Goal: Task Accomplishment & Management: Complete application form

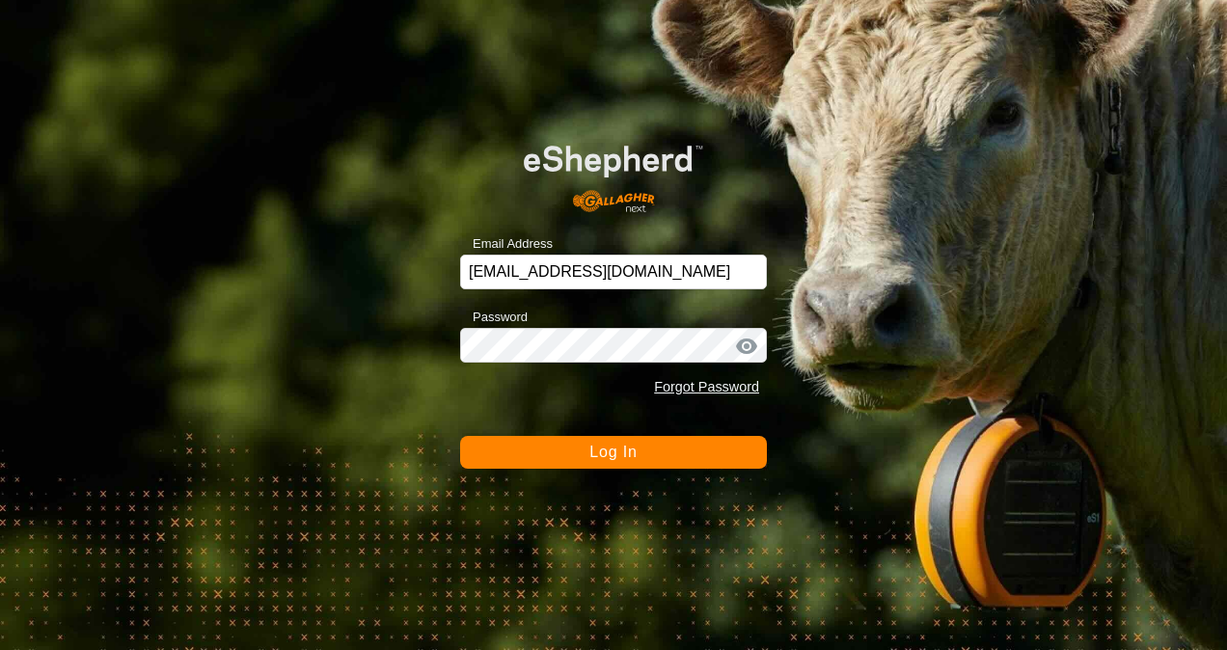
click at [611, 461] on button "Log In" at bounding box center [613, 452] width 307 height 33
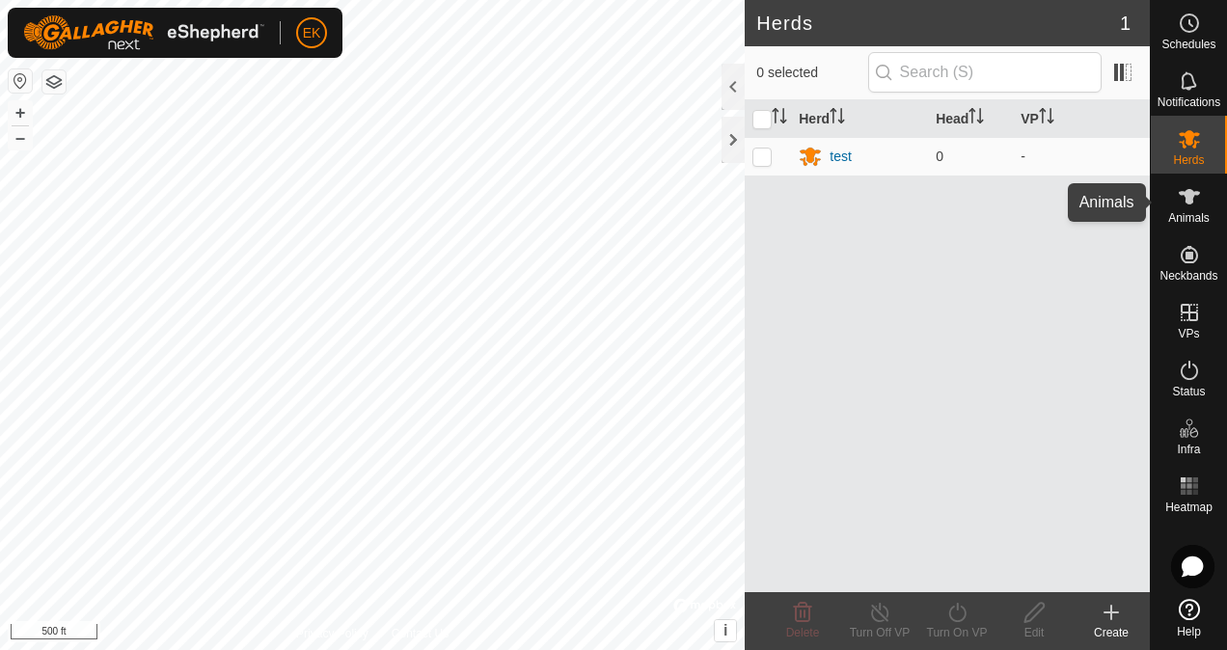
click at [1200, 206] on icon at bounding box center [1189, 196] width 23 height 23
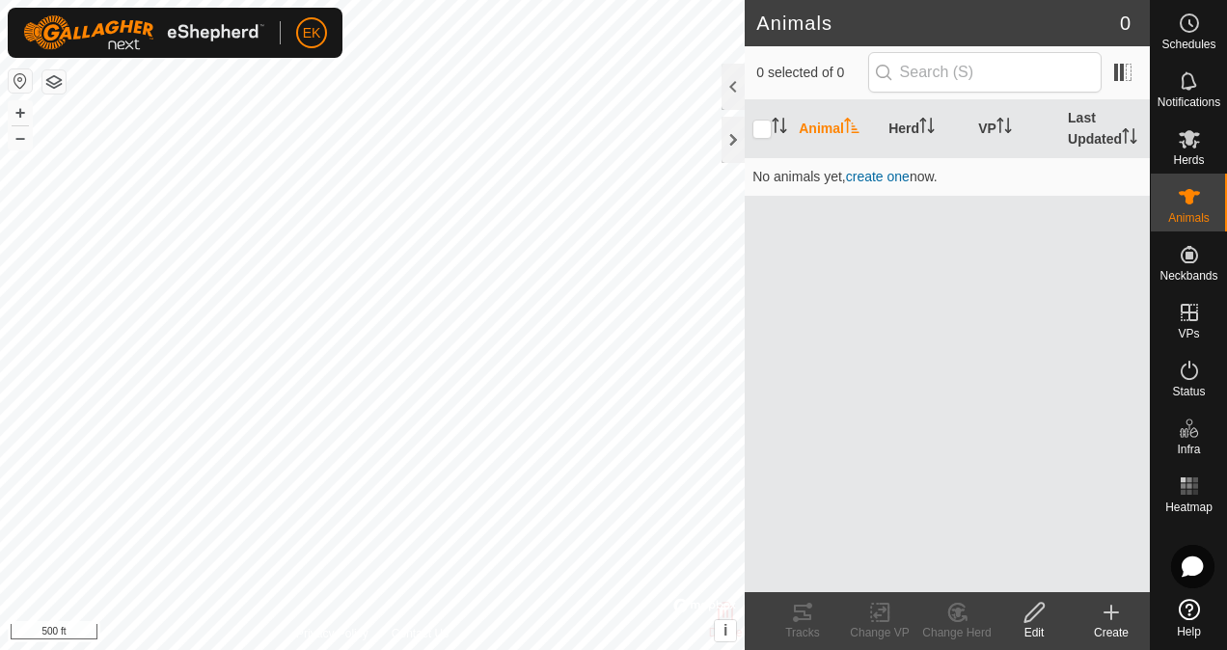
click at [1027, 633] on div "Edit" at bounding box center [1033, 632] width 77 height 17
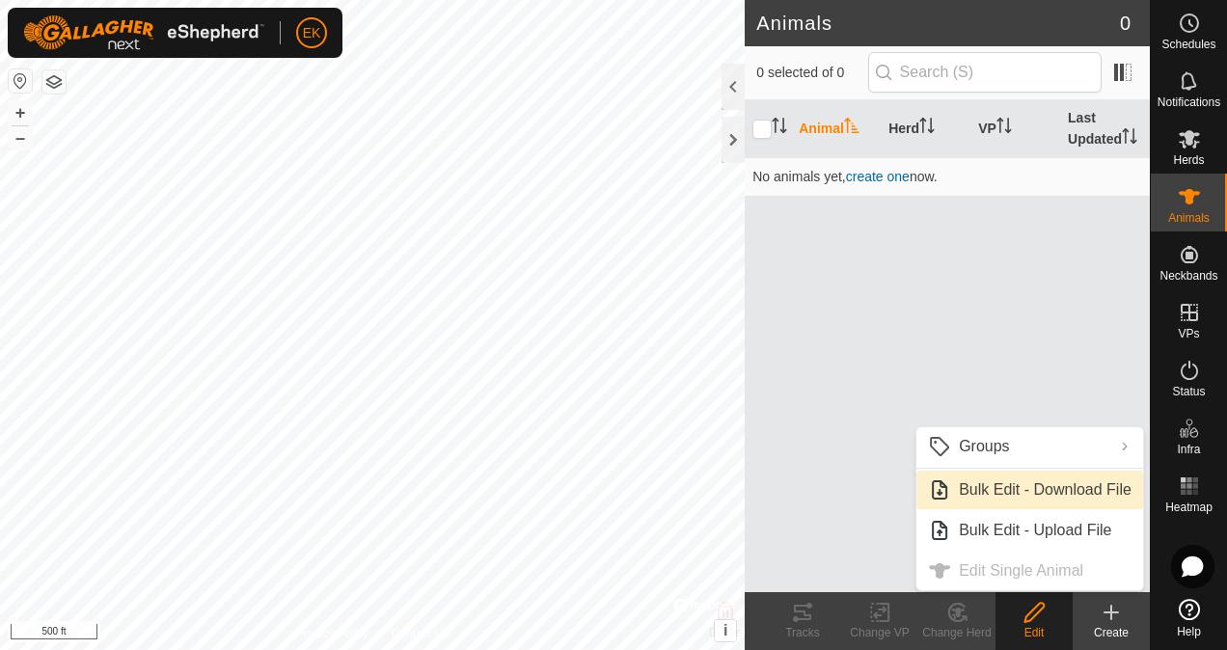
click at [978, 495] on link "Bulk Edit - Download File" at bounding box center [1029, 490] width 227 height 39
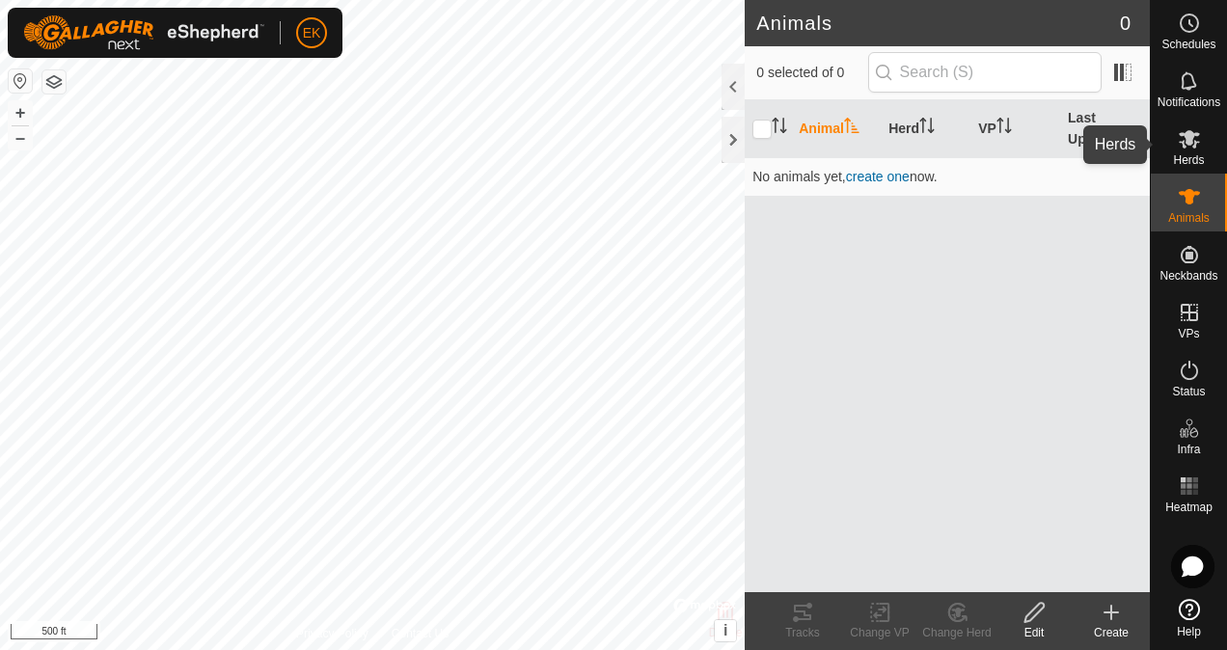
click at [1188, 145] on icon at bounding box center [1188, 139] width 21 height 18
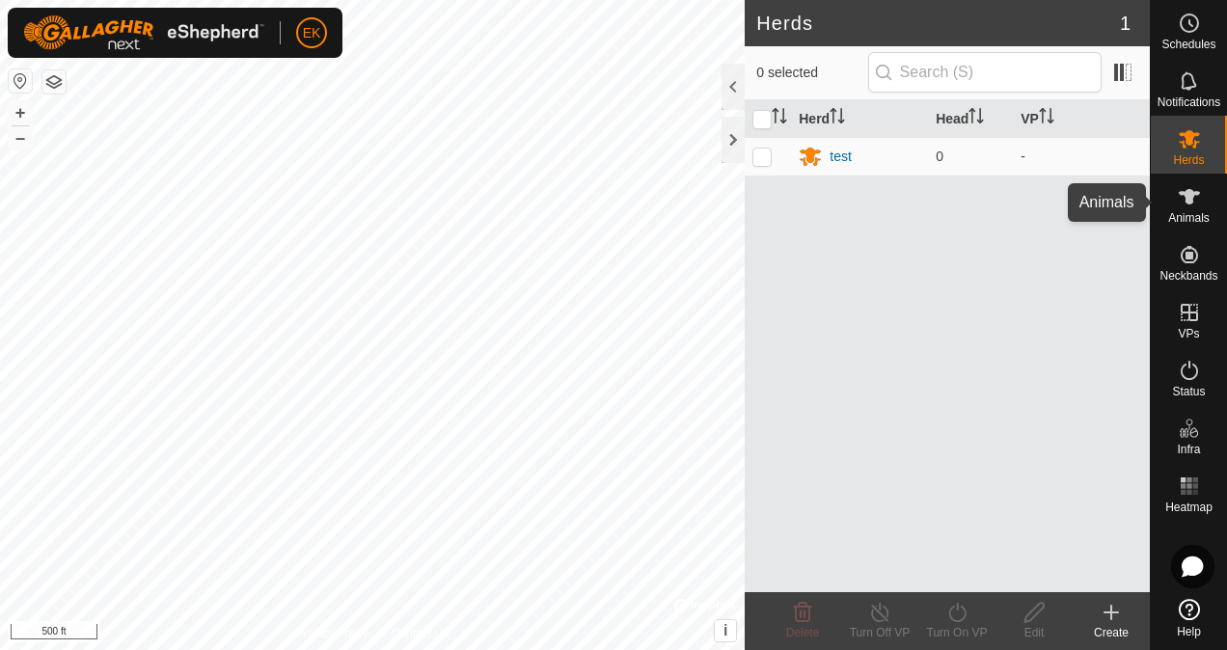
click at [1210, 201] on div "Animals" at bounding box center [1189, 203] width 76 height 58
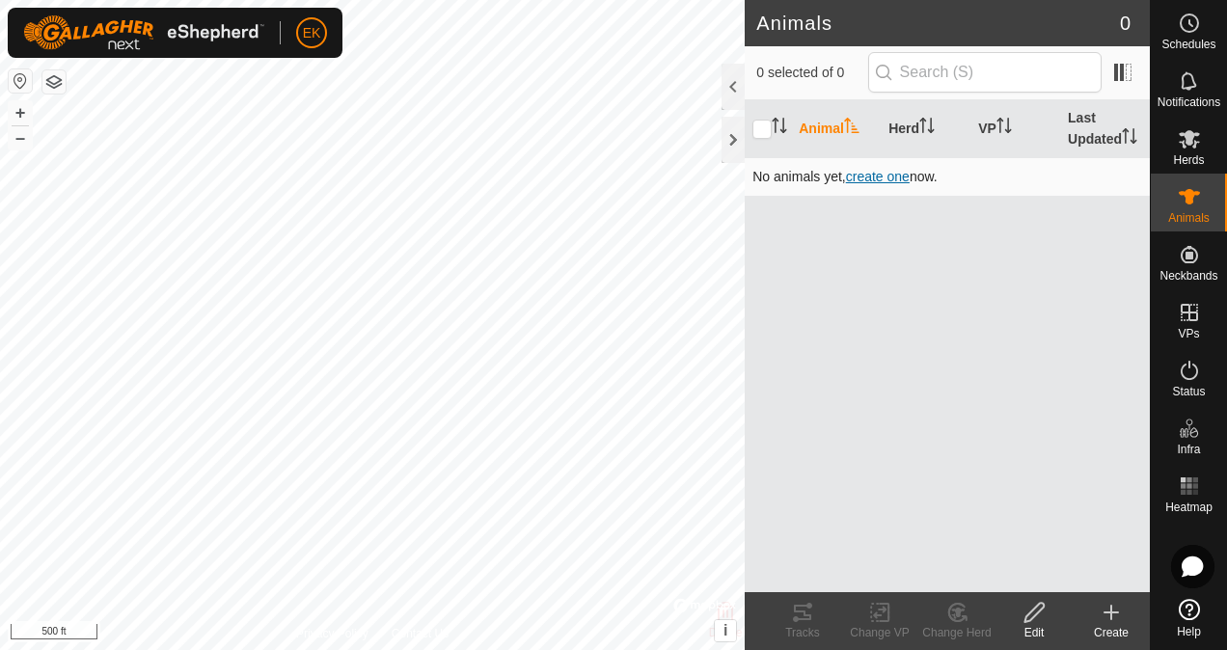
click at [883, 172] on span "create one" at bounding box center [878, 176] width 64 height 15
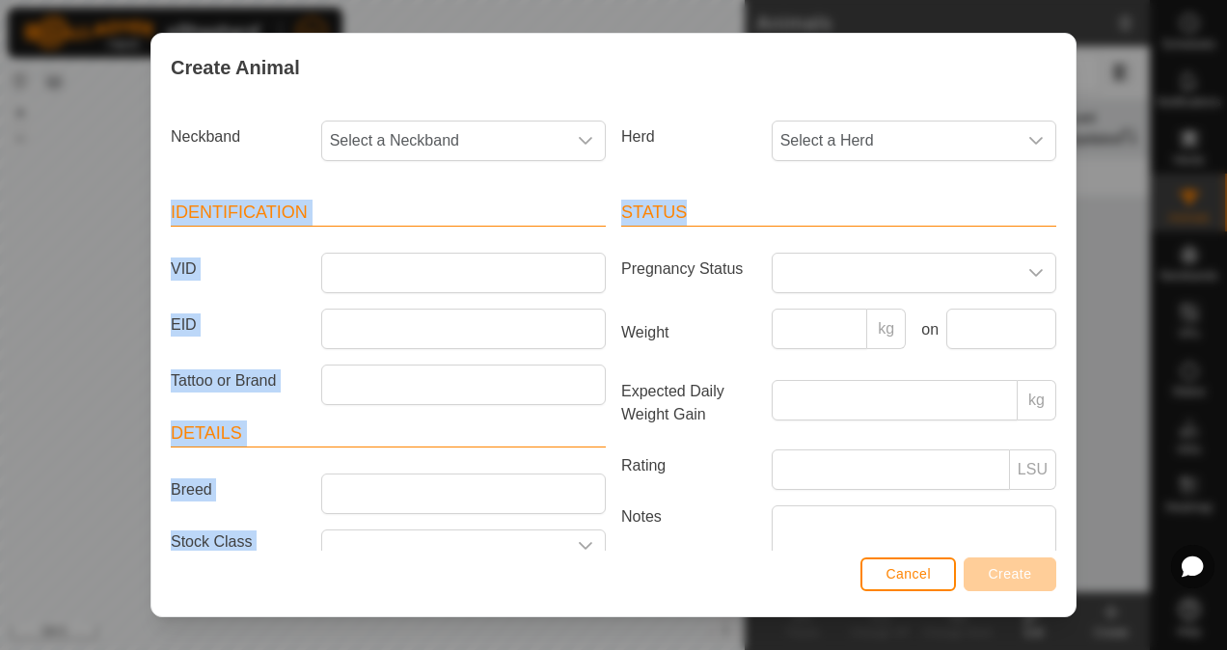
click at [1123, 183] on div "Create Animal Neckband Select a Neckband Herd Select a Herd Identification VID …" at bounding box center [613, 325] width 1227 height 650
click at [928, 582] on button "Cancel" at bounding box center [907, 574] width 95 height 34
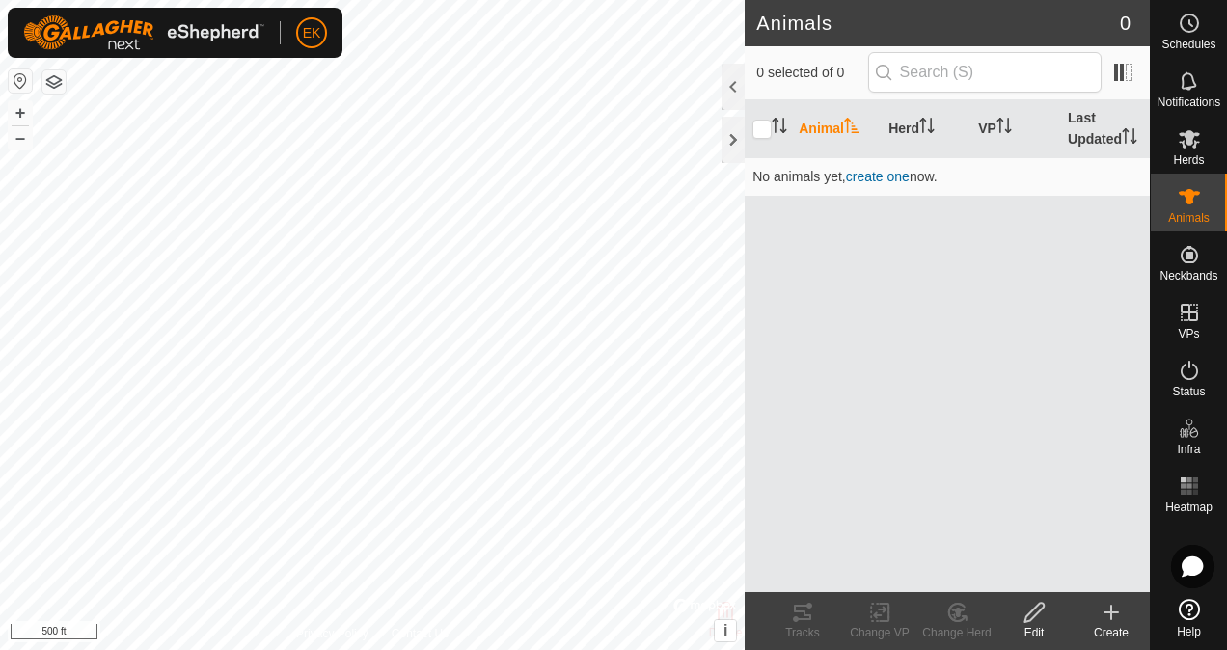
click at [1034, 623] on icon at bounding box center [1034, 612] width 24 height 23
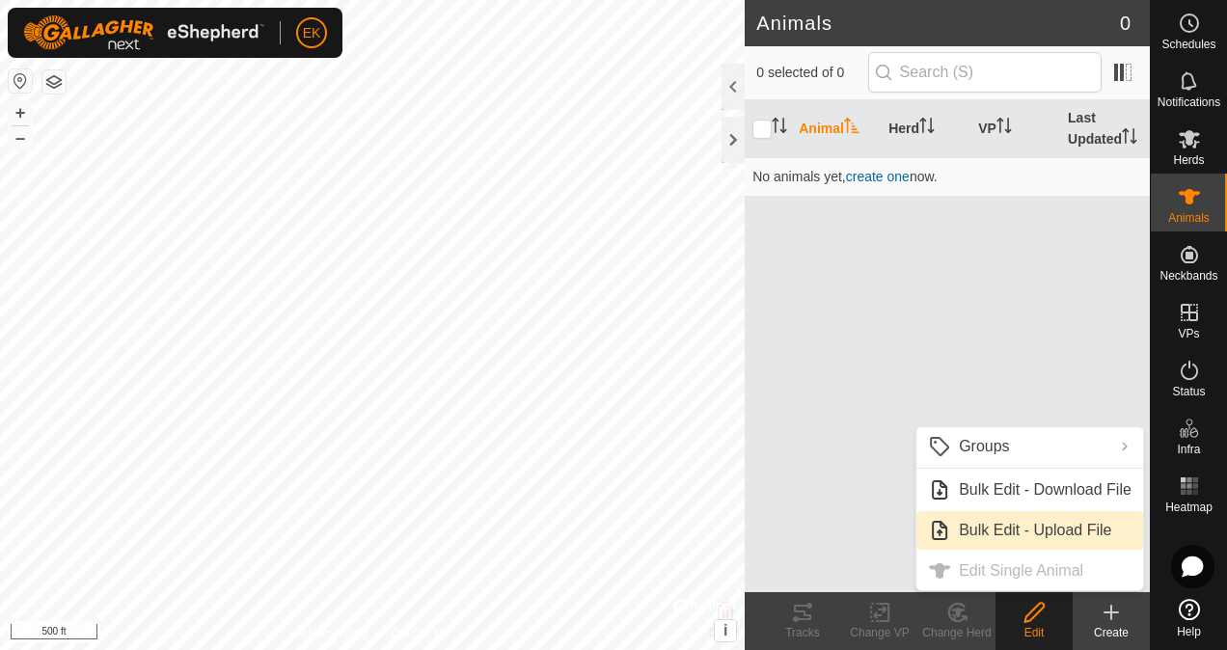
click at [1075, 526] on link "Bulk Edit - Upload File" at bounding box center [1029, 530] width 227 height 39
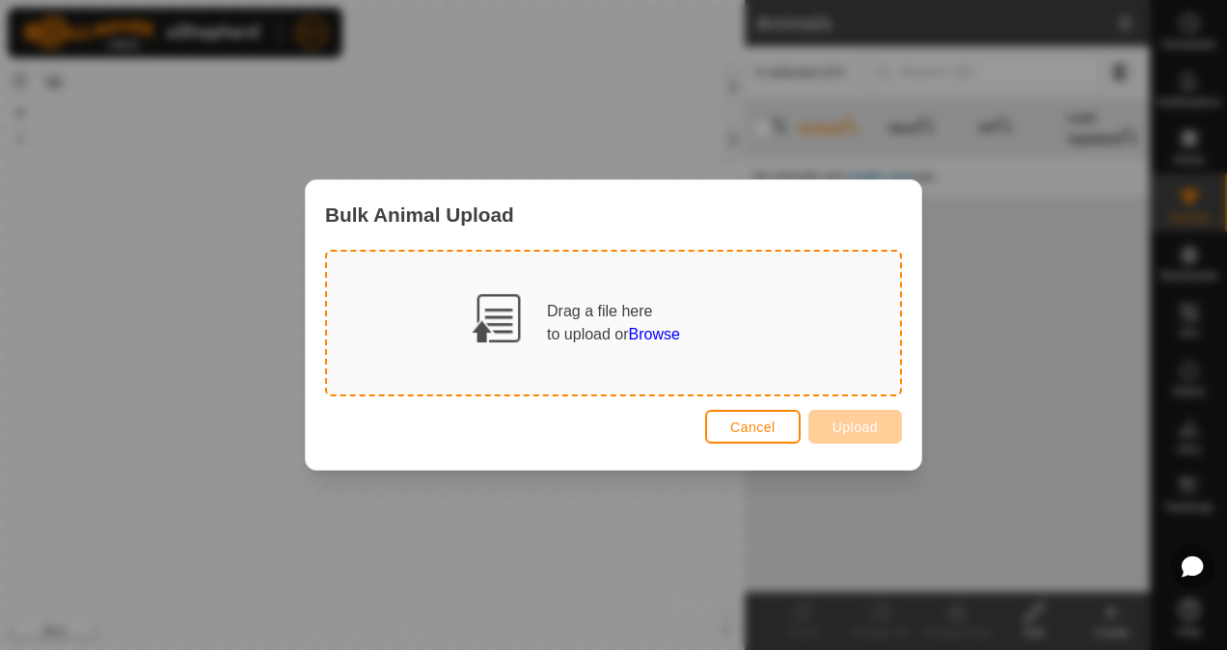
click at [669, 337] on span "Browse" at bounding box center [654, 334] width 51 height 16
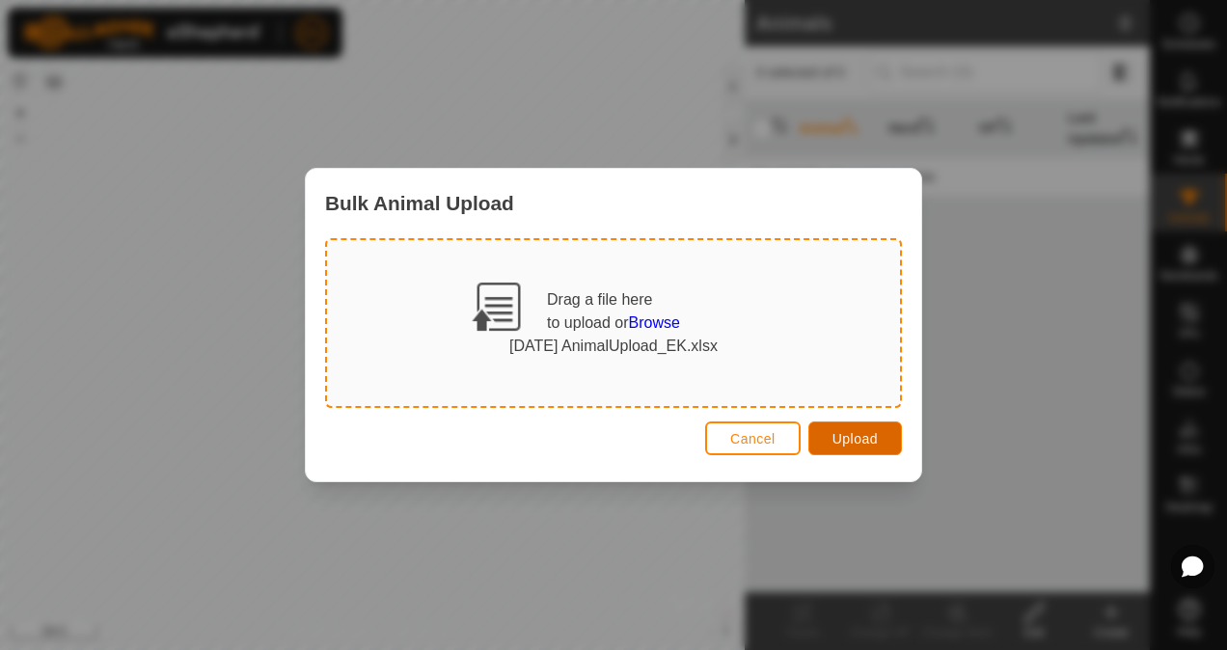
click at [853, 444] on span "Upload" at bounding box center [854, 438] width 45 height 15
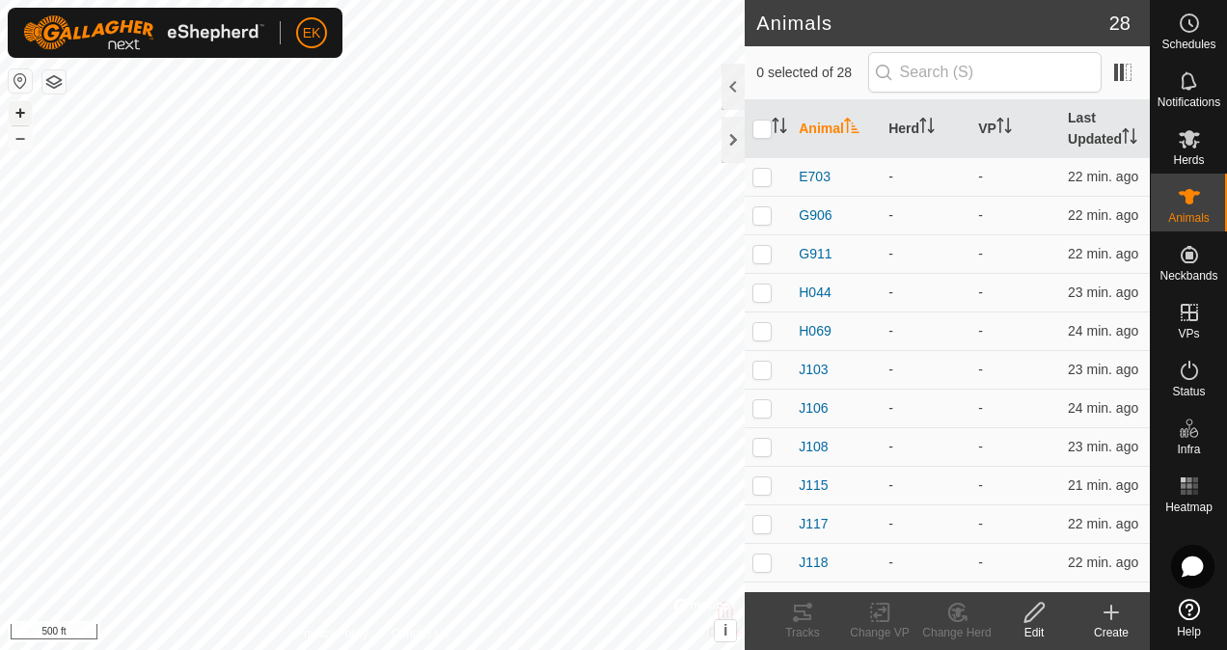
click at [21, 106] on button "+" at bounding box center [20, 112] width 23 height 23
click at [18, 112] on button "+" at bounding box center [20, 112] width 23 height 23
click at [1200, 158] on span "Herds" at bounding box center [1188, 160] width 31 height 12
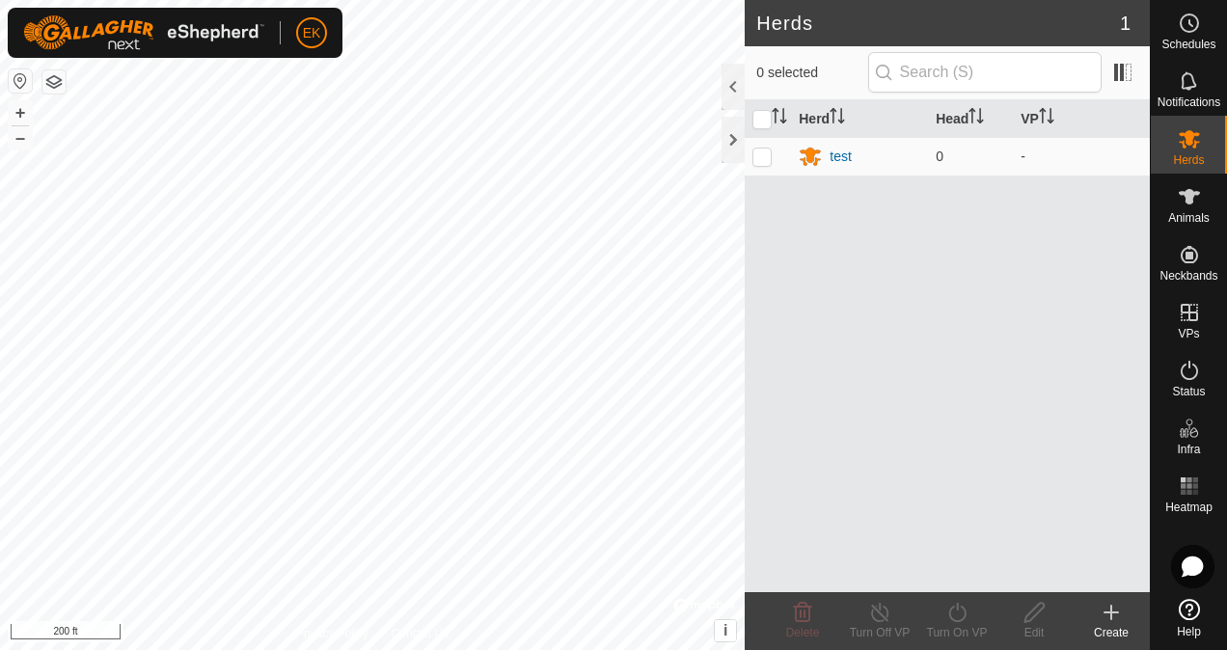
click at [761, 189] on div "Herd Head VP test 0 -" at bounding box center [947, 346] width 405 height 492
click at [1101, 620] on icon at bounding box center [1110, 612] width 23 height 23
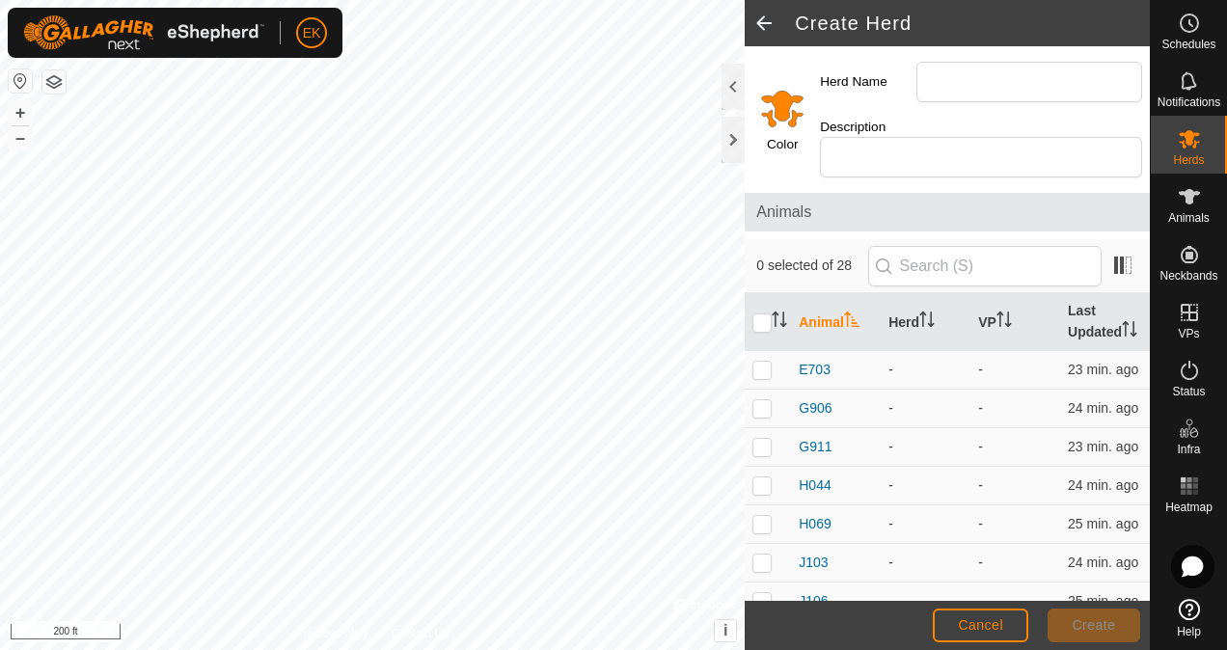
click at [781, 147] on label "Color" at bounding box center [782, 144] width 31 height 19
click at [781, 118] on input "Select a color" at bounding box center [782, 108] width 46 height 46
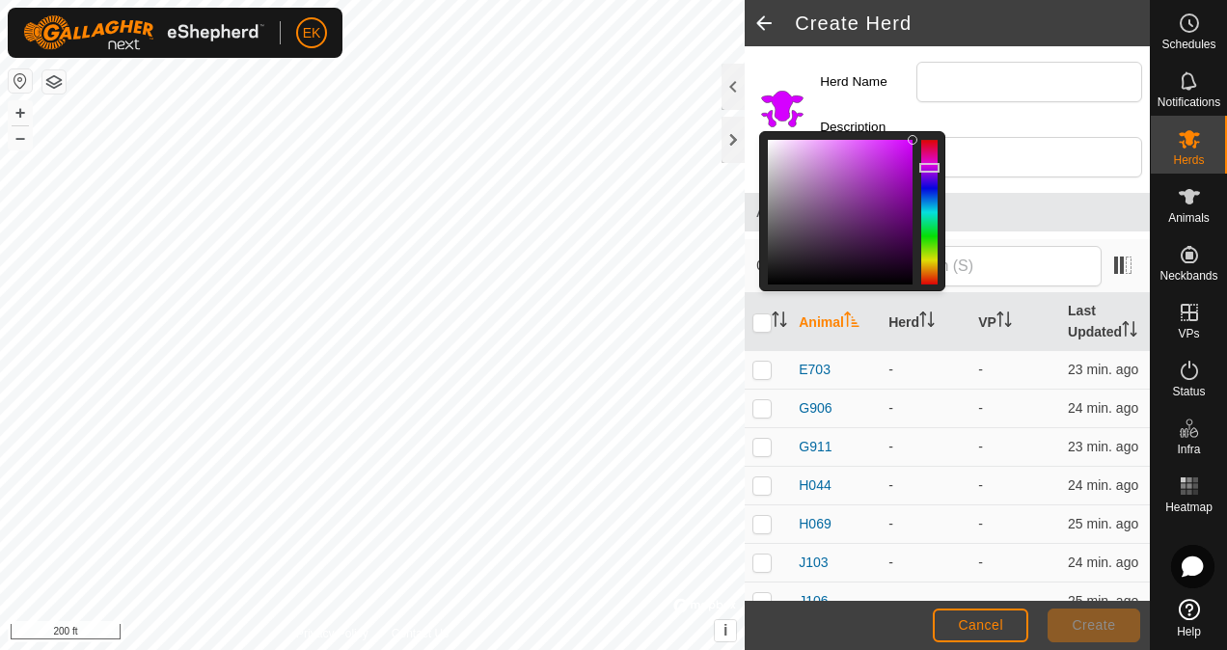
click at [932, 168] on div at bounding box center [929, 212] width 16 height 145
click at [850, 152] on div at bounding box center [840, 212] width 145 height 145
click at [839, 187] on div at bounding box center [840, 212] width 145 height 145
drag, startPoint x: 818, startPoint y: 139, endPoint x: 823, endPoint y: 149, distance: 11.7
click at [818, 140] on div at bounding box center [840, 212] width 145 height 145
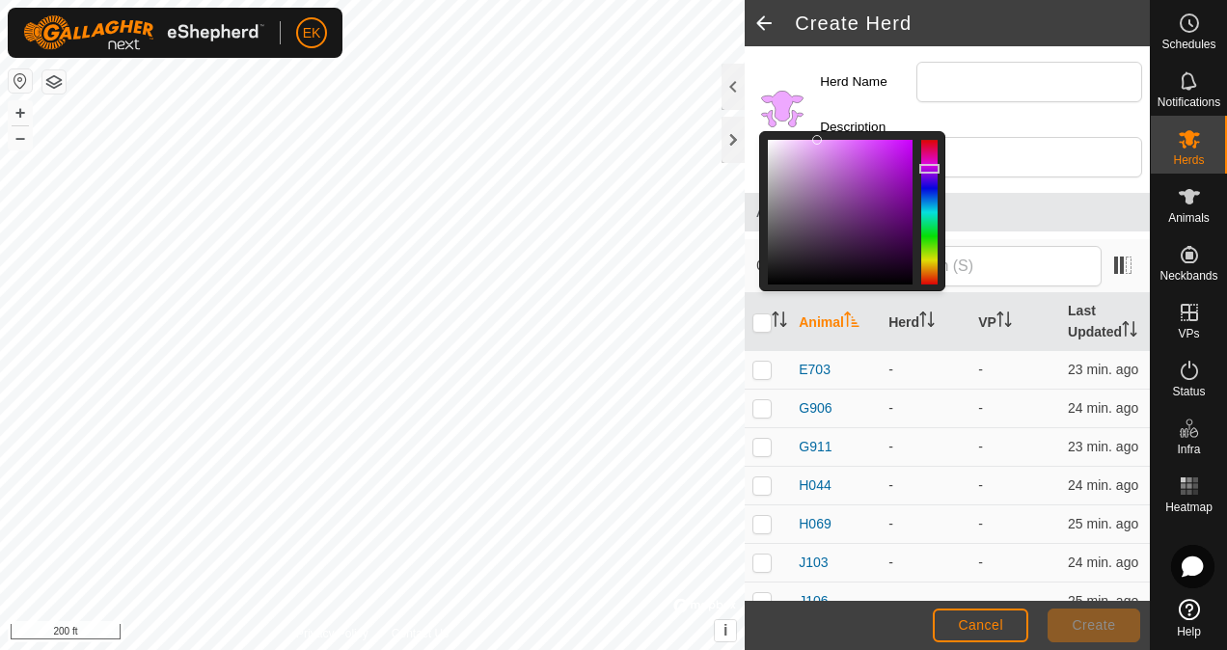
click at [934, 201] on div at bounding box center [929, 212] width 16 height 145
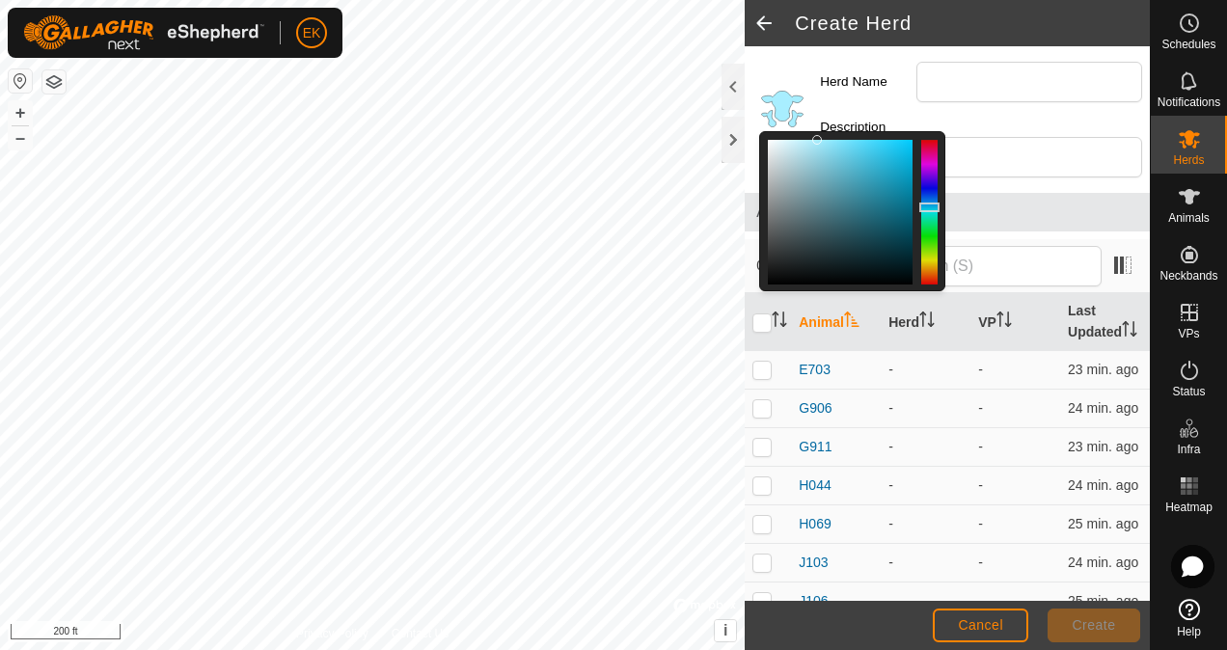
click at [930, 206] on div at bounding box center [929, 212] width 16 height 145
click at [928, 166] on div at bounding box center [929, 212] width 16 height 145
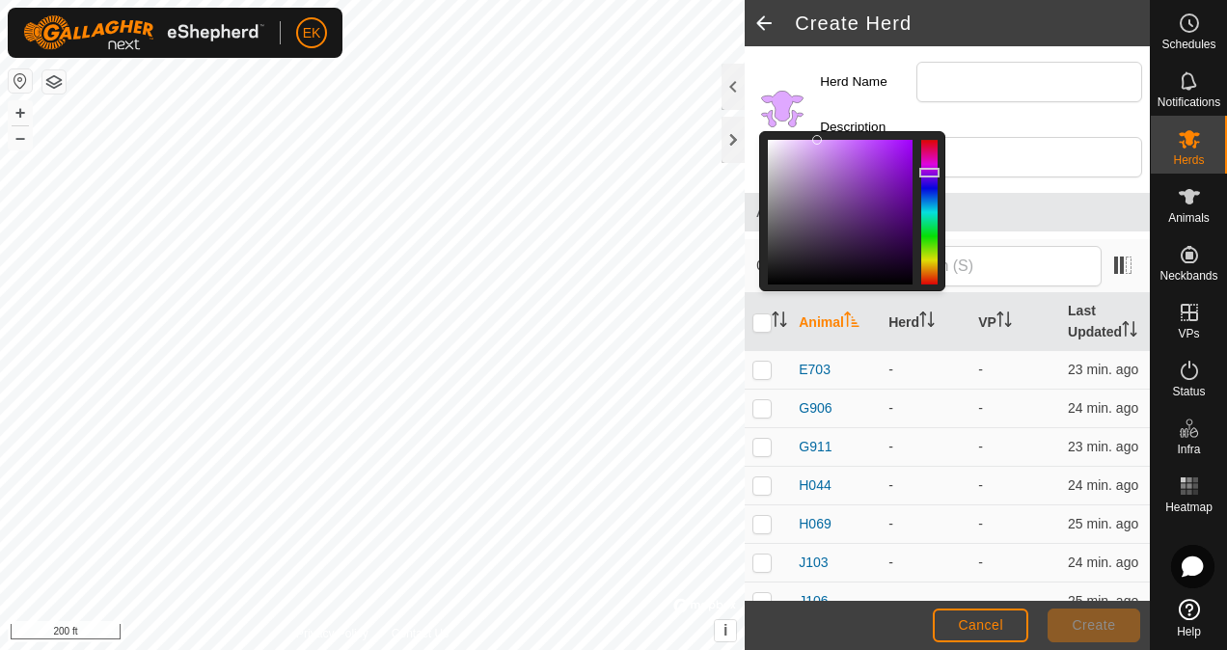
click at [932, 172] on div at bounding box center [929, 212] width 16 height 145
click at [901, 143] on div at bounding box center [840, 212] width 145 height 145
click at [891, 148] on div at bounding box center [840, 212] width 145 height 145
click at [883, 156] on div at bounding box center [840, 212] width 145 height 145
click at [876, 166] on div at bounding box center [840, 212] width 145 height 145
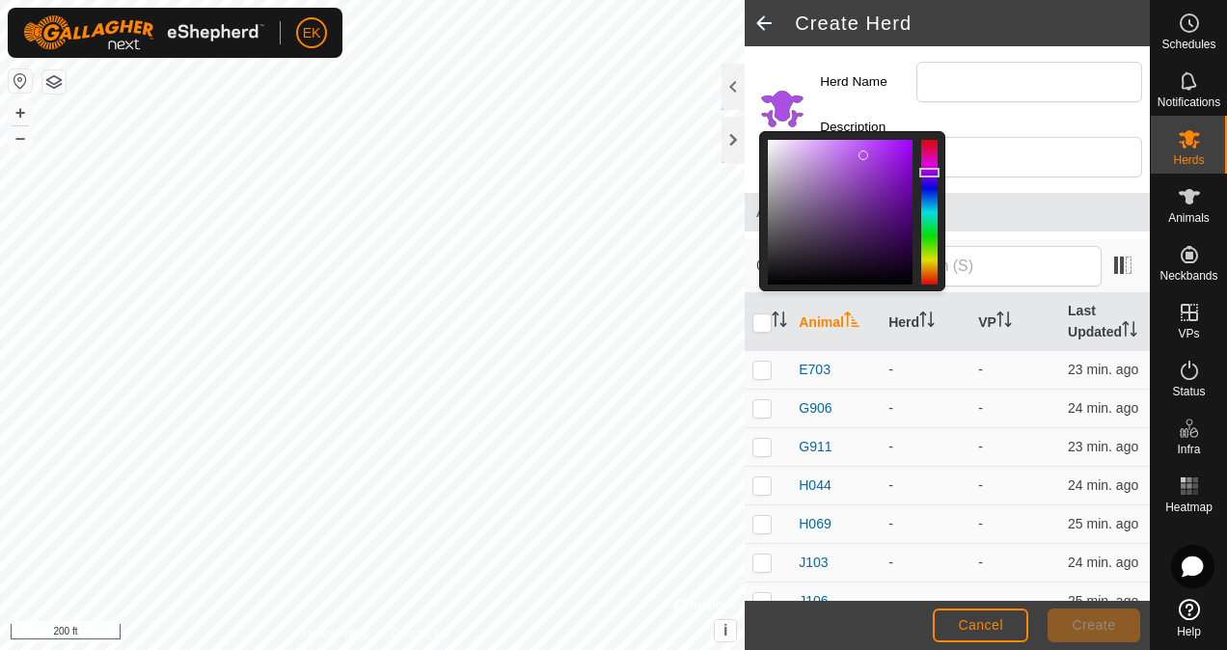
click at [864, 154] on div at bounding box center [840, 212] width 145 height 145
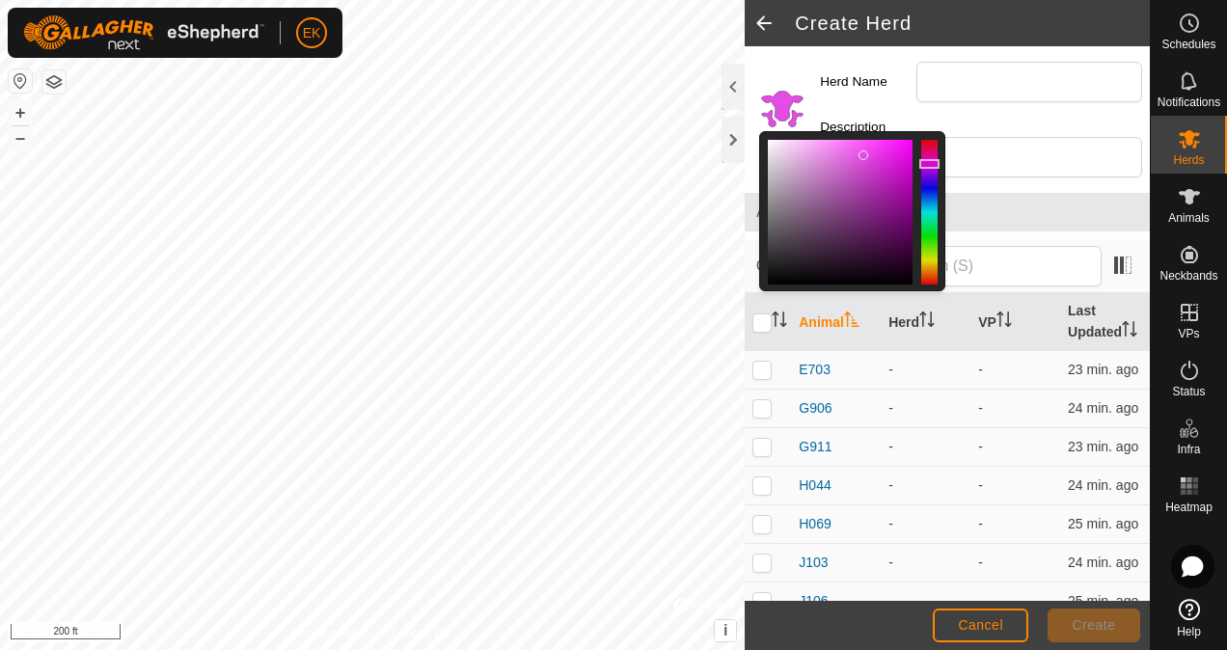
click at [933, 163] on div at bounding box center [929, 212] width 16 height 145
click at [932, 166] on div at bounding box center [929, 167] width 20 height 10
click at [907, 152] on div at bounding box center [840, 212] width 145 height 145
click at [895, 156] on div at bounding box center [840, 212] width 145 height 145
click at [901, 143] on div at bounding box center [840, 212] width 145 height 145
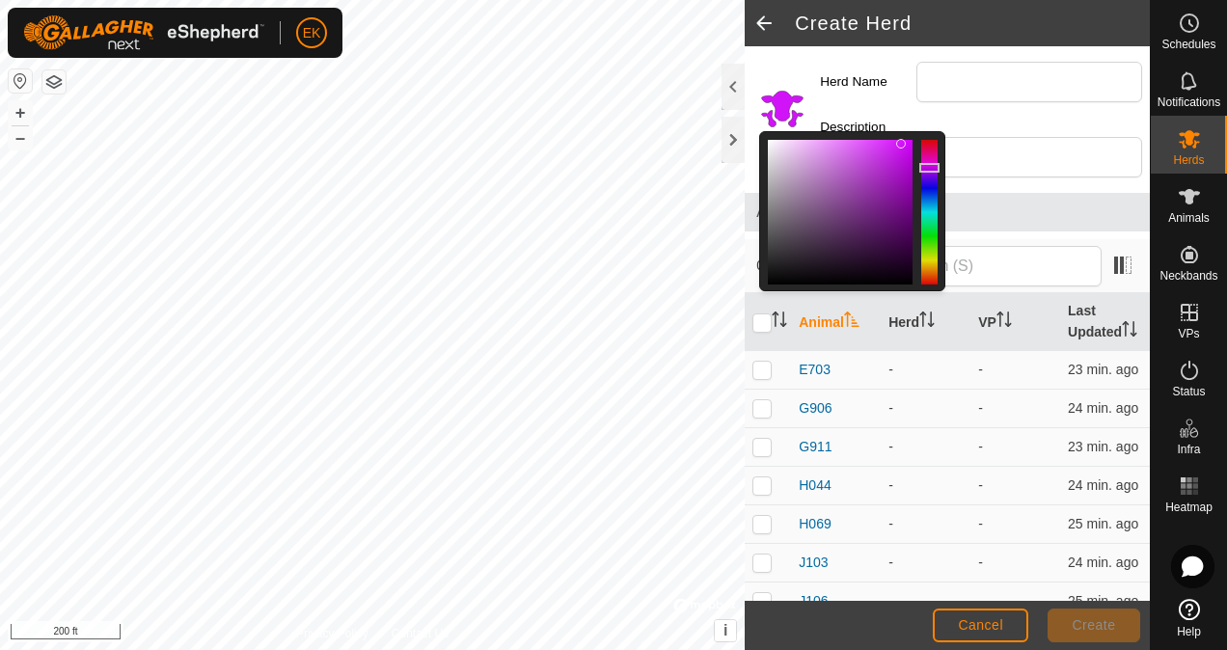
click at [934, 167] on div at bounding box center [929, 168] width 20 height 10
click at [907, 151] on div at bounding box center [840, 212] width 145 height 145
click at [908, 142] on div at bounding box center [840, 212] width 145 height 145
click at [931, 170] on div at bounding box center [929, 168] width 20 height 10
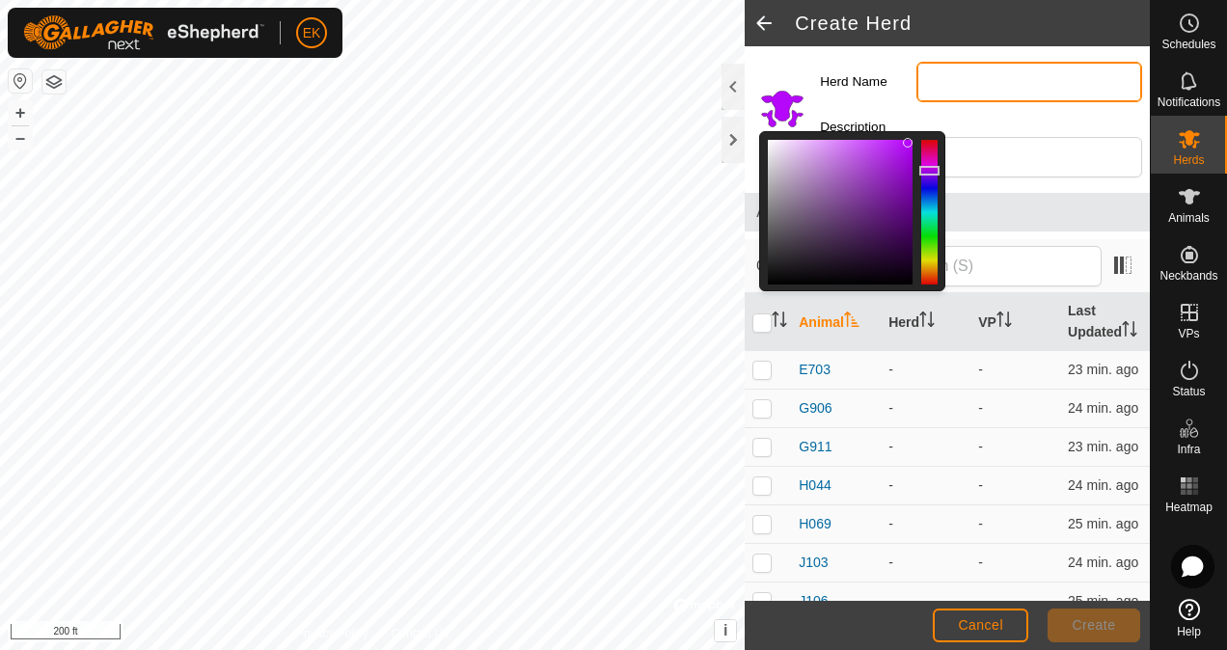
click at [966, 68] on input "Herd Name" at bounding box center [1029, 82] width 226 height 41
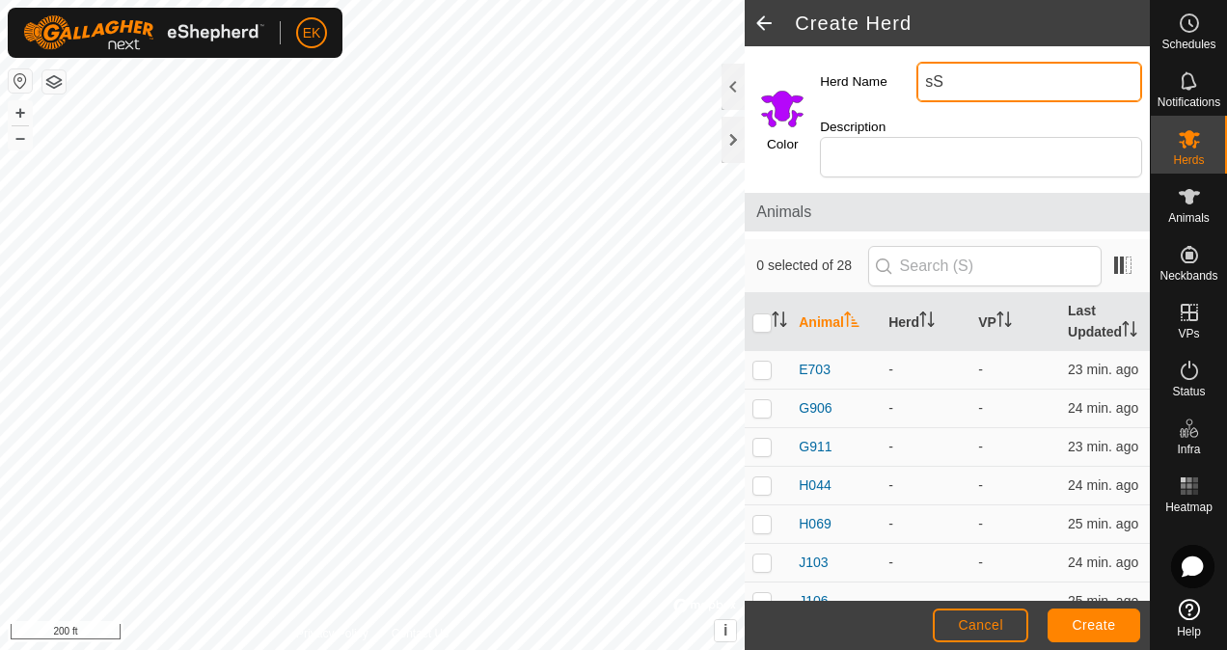
type input "s"
type input "St. [PERSON_NAME]"
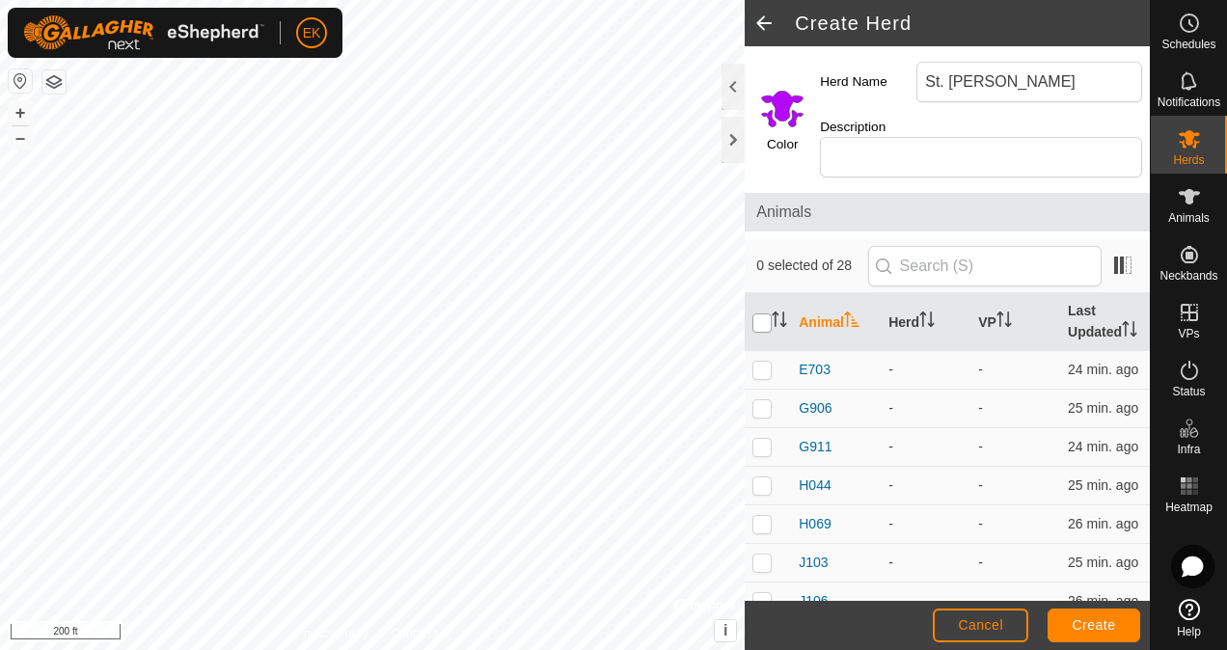
click at [762, 318] on input "checkbox" at bounding box center [761, 322] width 19 height 19
checkbox input "true"
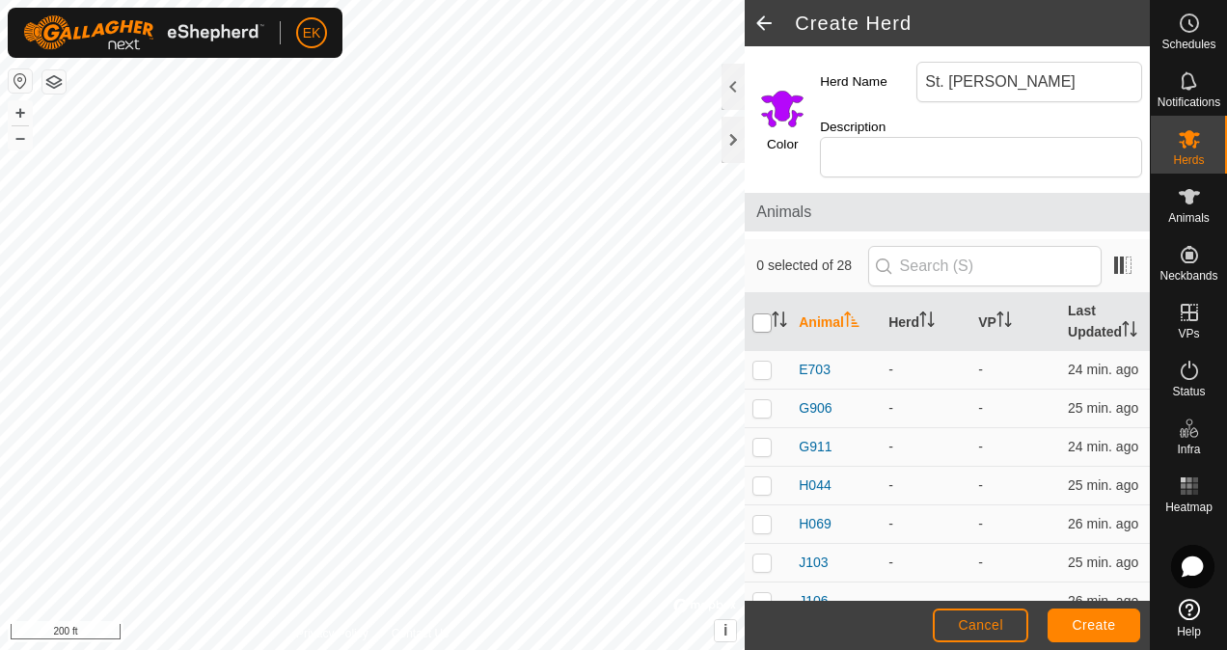
checkbox input "true"
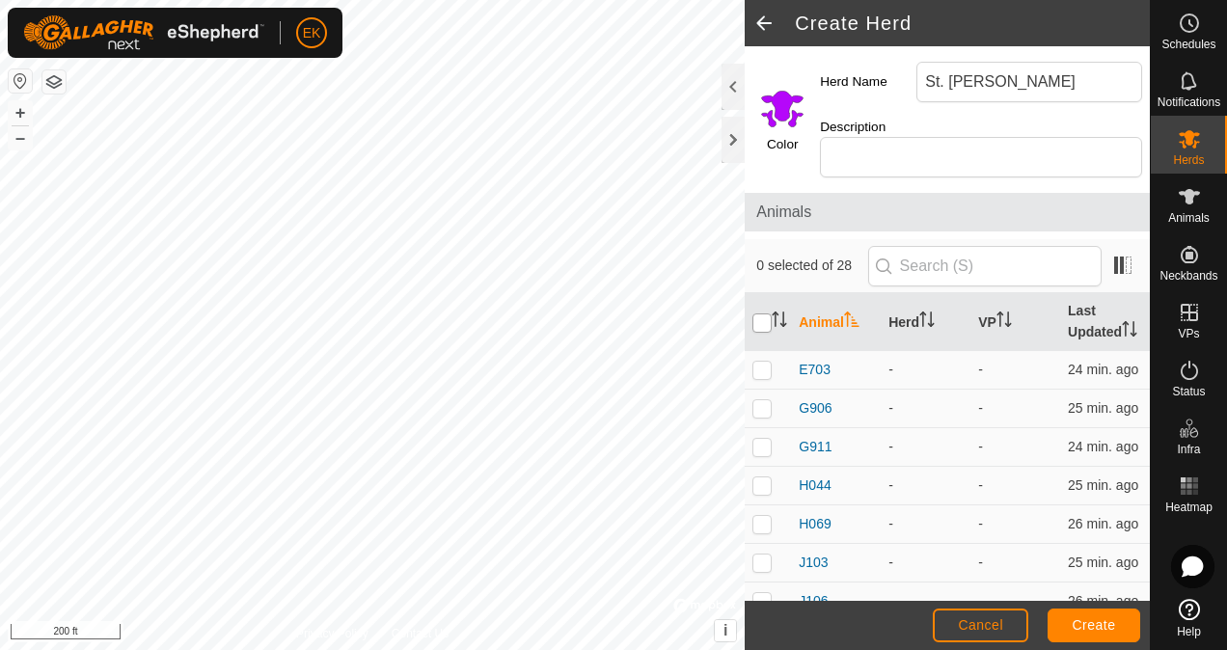
checkbox input "true"
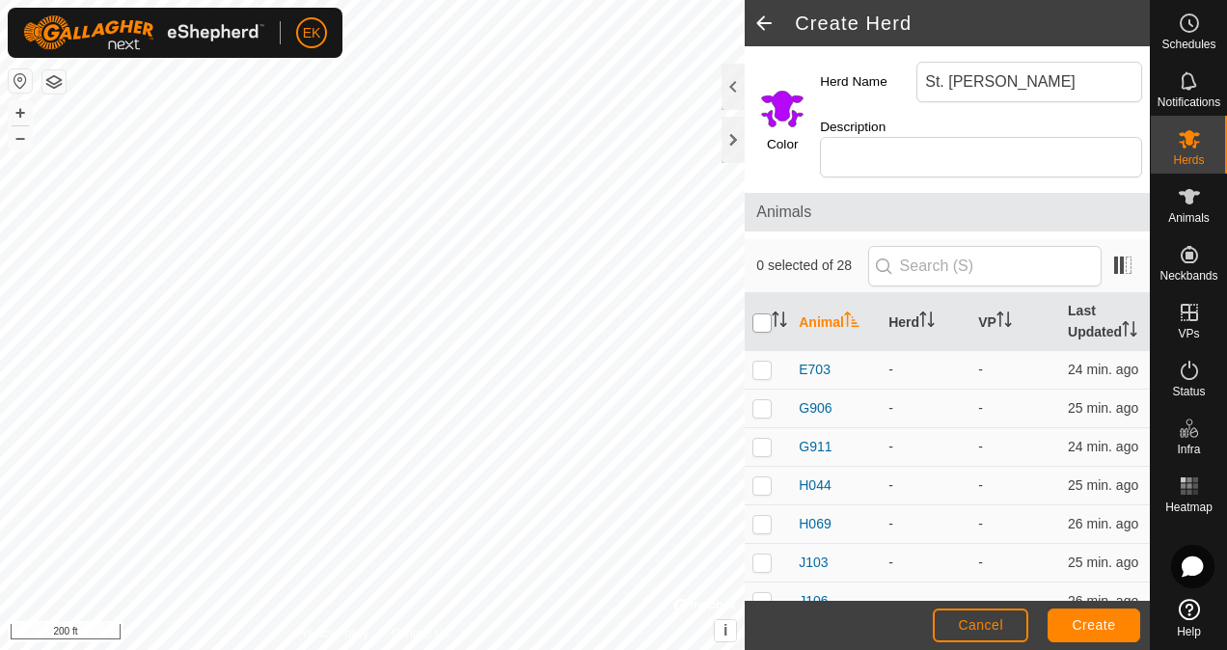
checkbox input "true"
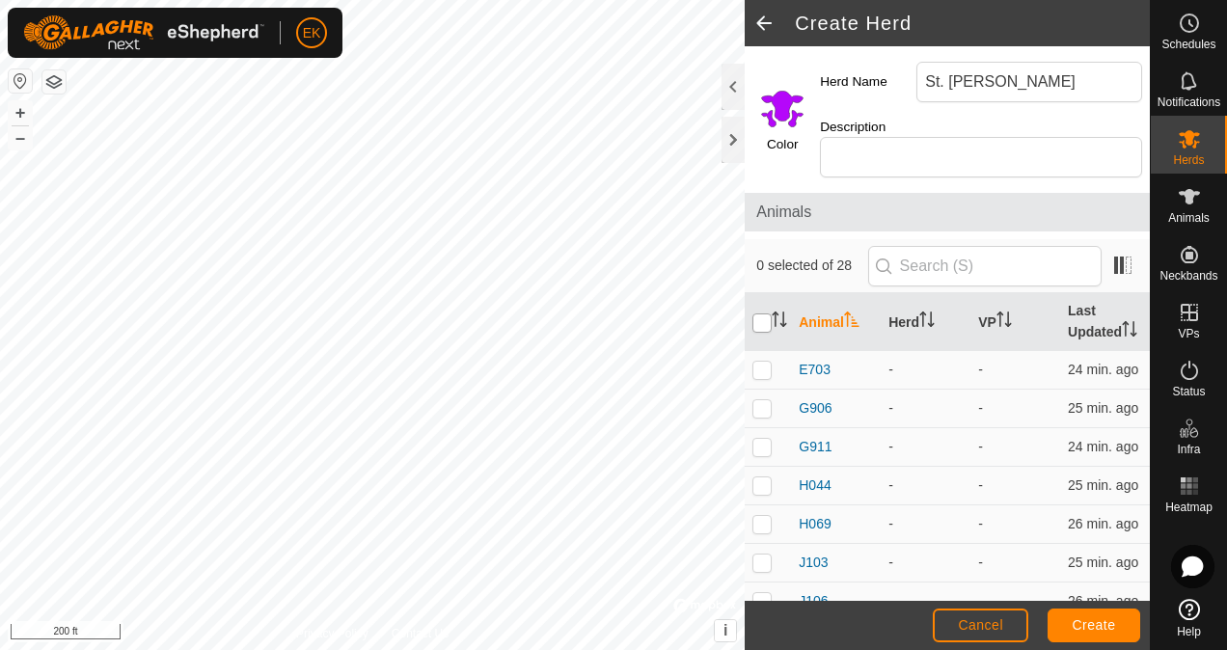
checkbox input "true"
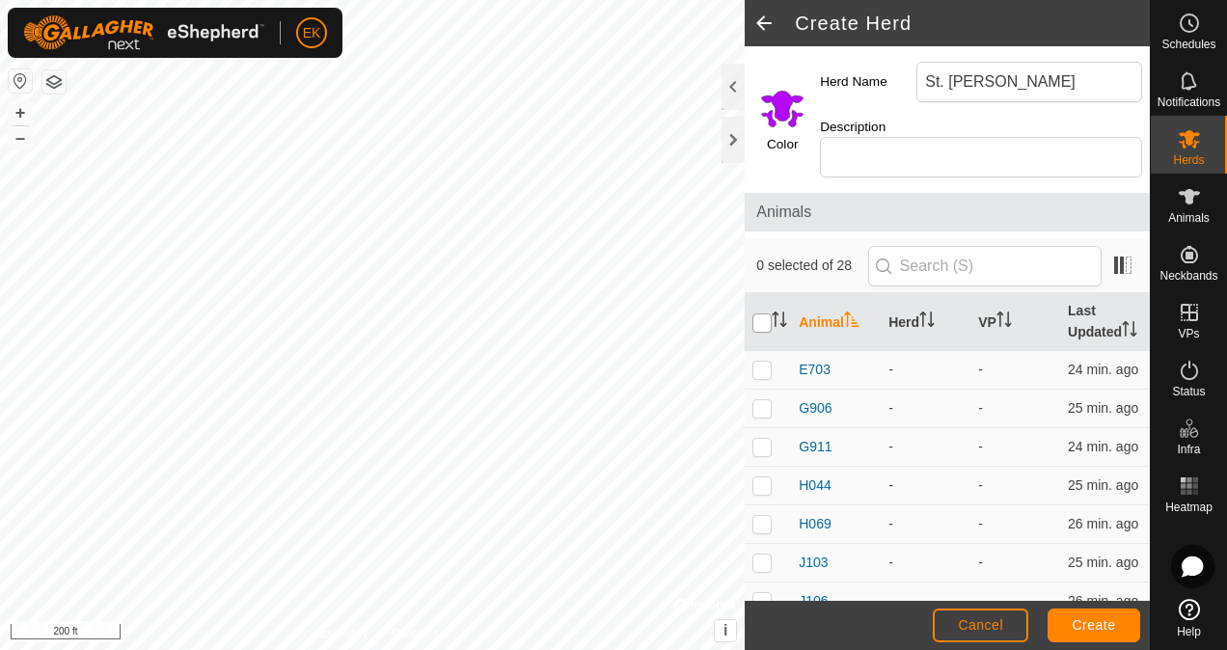
checkbox input "true"
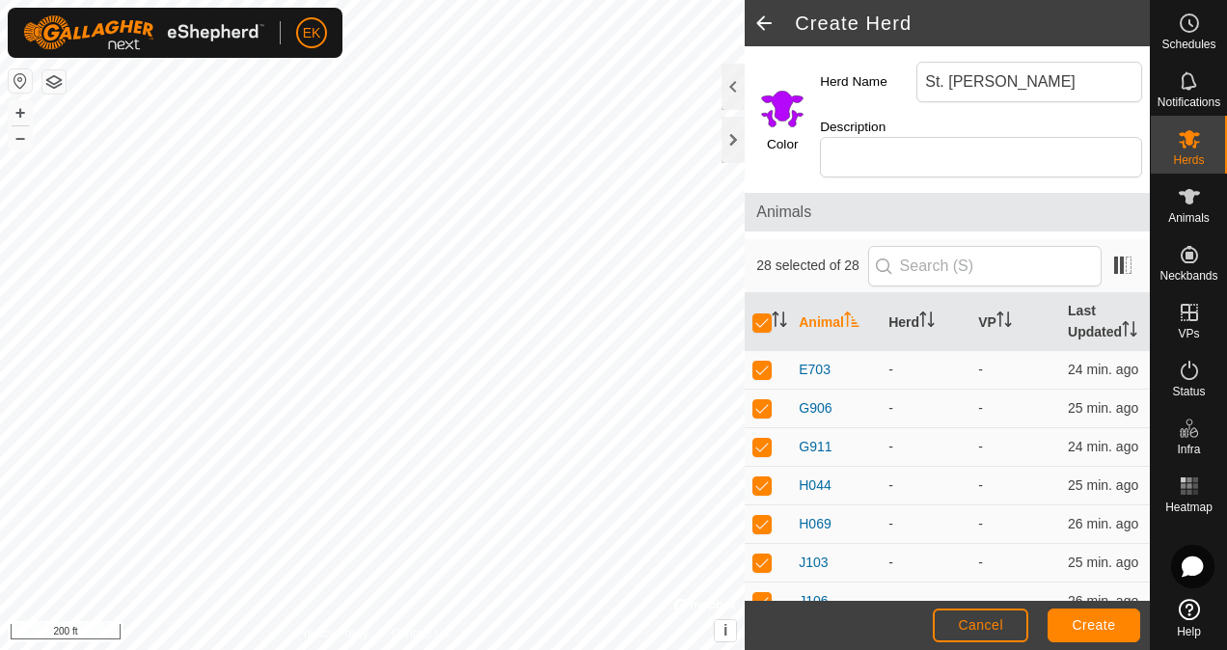
click at [791, 120] on input "Select a color" at bounding box center [782, 108] width 46 height 46
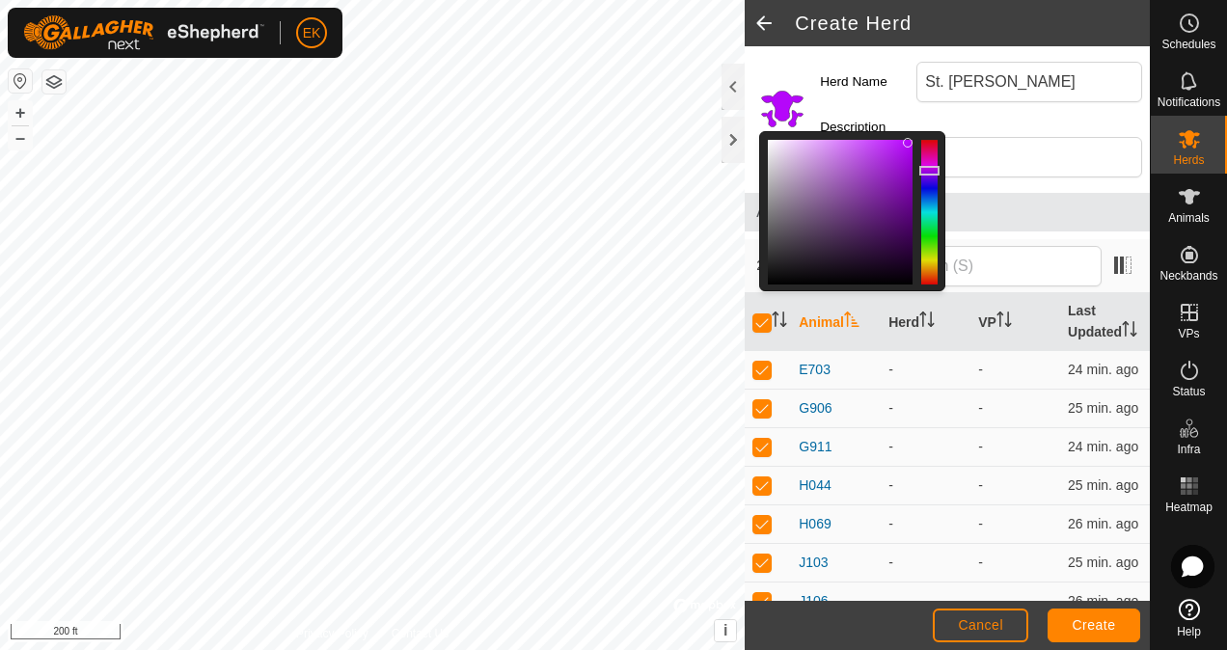
click at [897, 147] on div at bounding box center [840, 212] width 145 height 145
click at [906, 145] on div at bounding box center [840, 212] width 145 height 145
click at [892, 95] on label "Herd Name" at bounding box center [868, 82] width 96 height 41
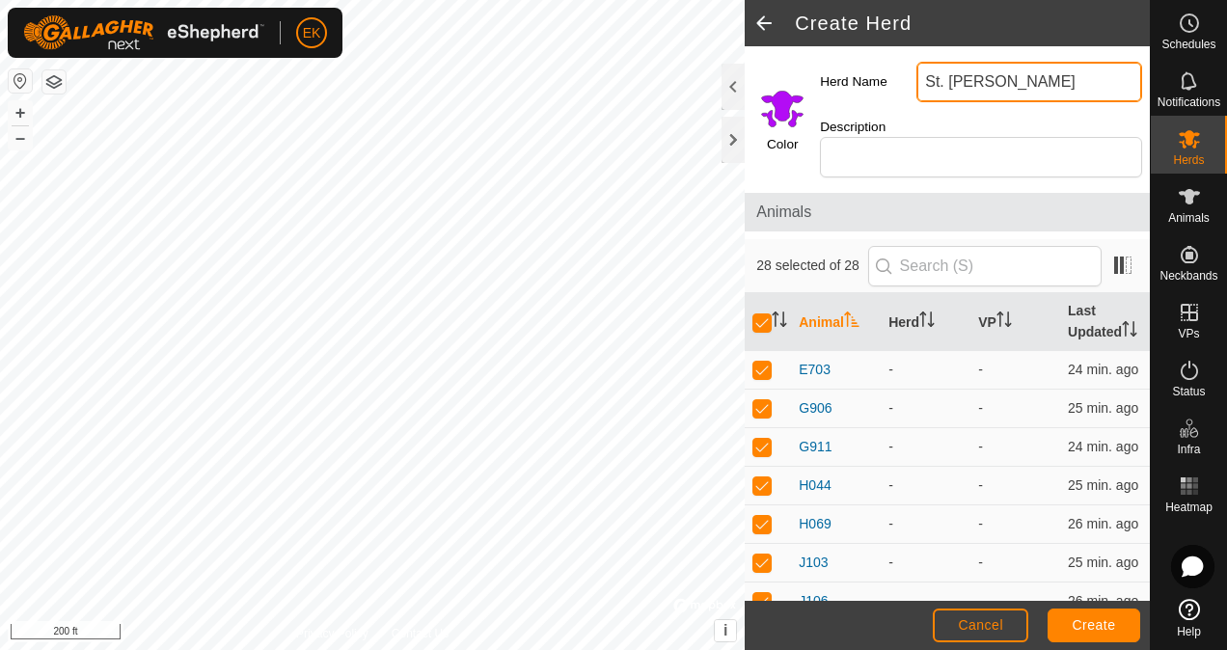
click at [916, 95] on input "St. [PERSON_NAME]" at bounding box center [1029, 82] width 226 height 41
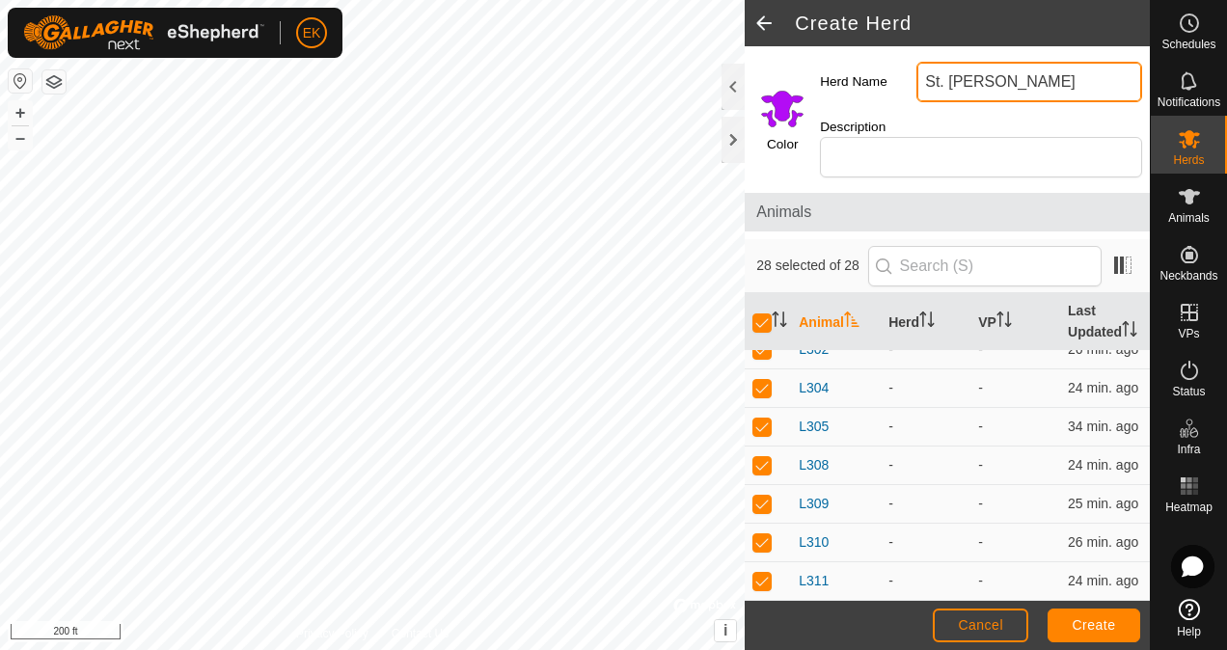
scroll to position [897, 0]
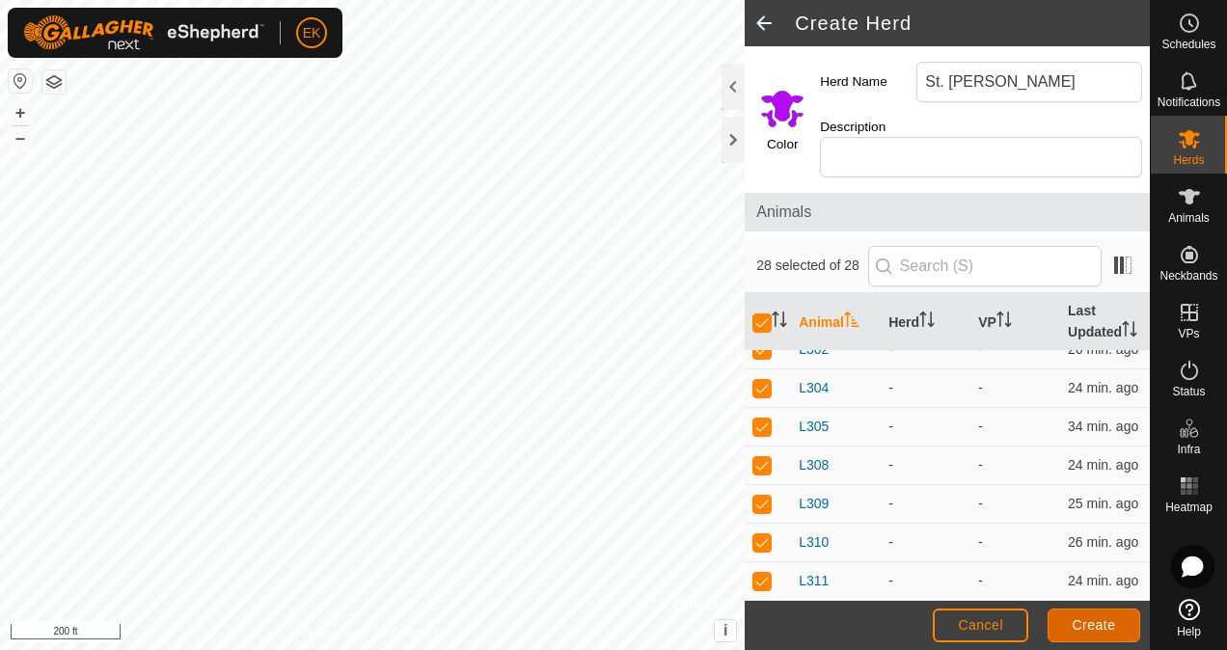
click at [1067, 632] on button "Create" at bounding box center [1093, 626] width 93 height 34
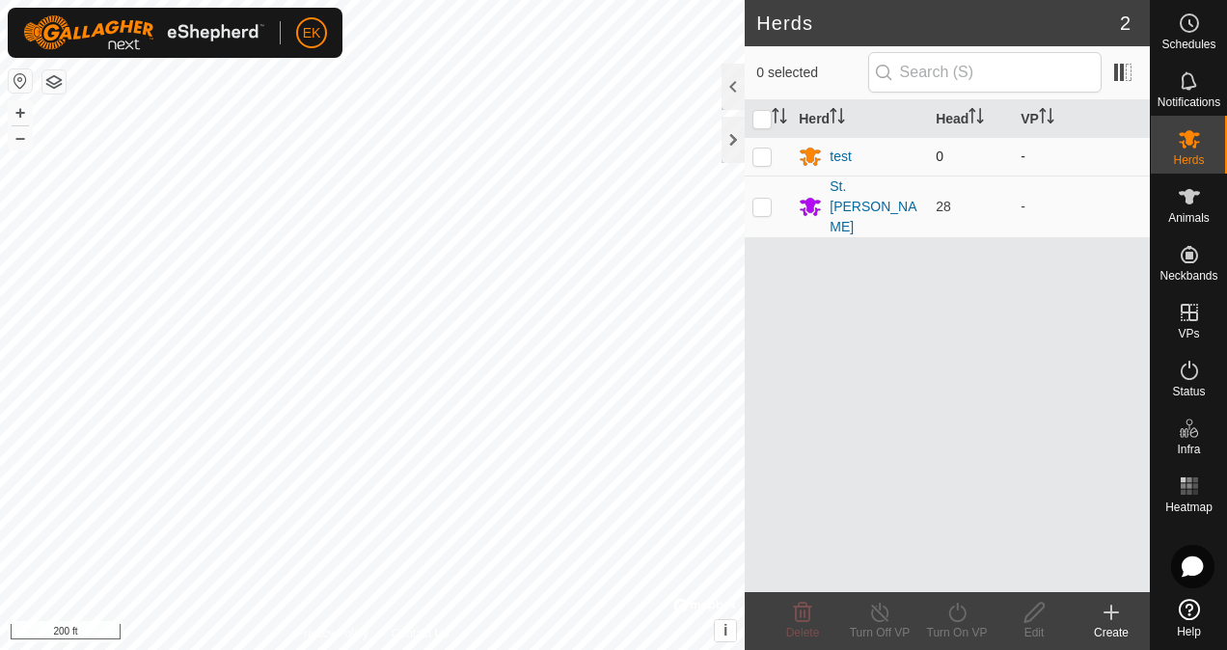
click at [761, 162] on p-checkbox at bounding box center [761, 156] width 19 height 15
click at [799, 612] on icon at bounding box center [803, 612] width 18 height 19
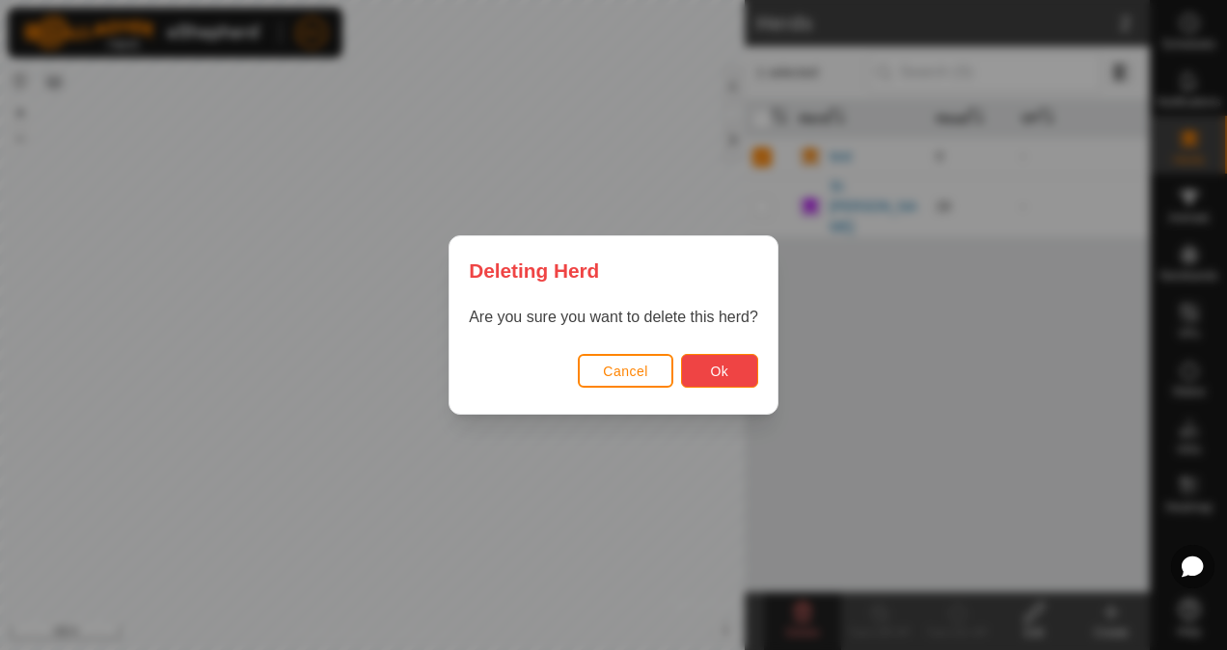
click at [710, 382] on button "Ok" at bounding box center [719, 371] width 77 height 34
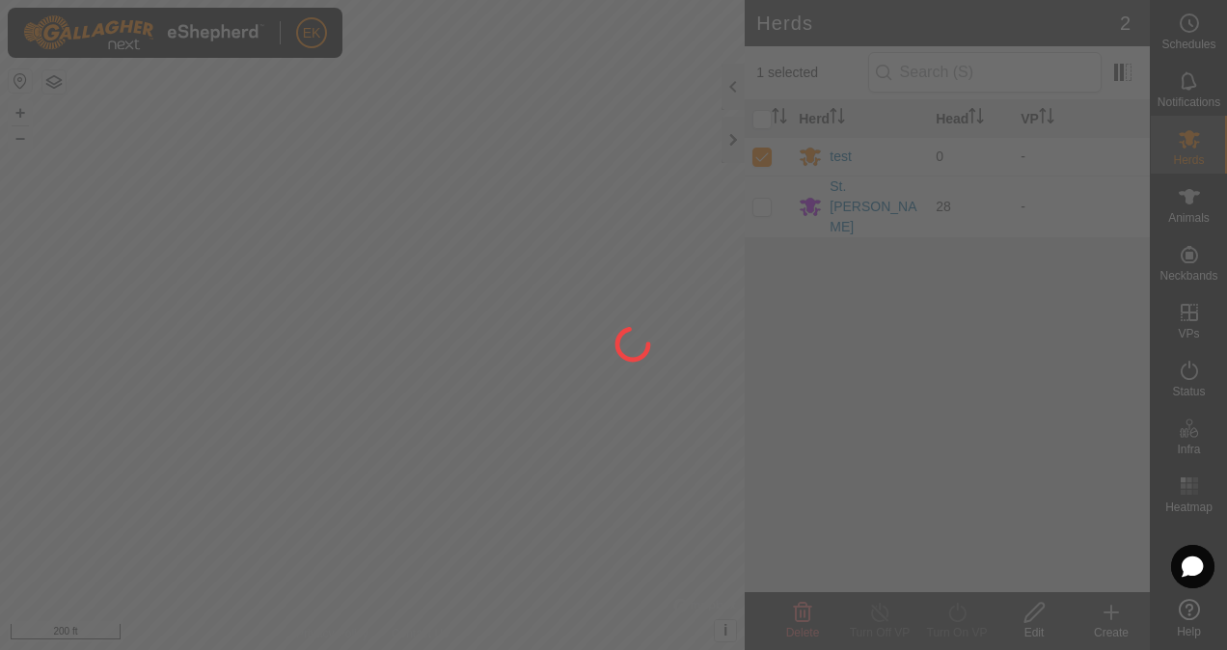
checkbox input "false"
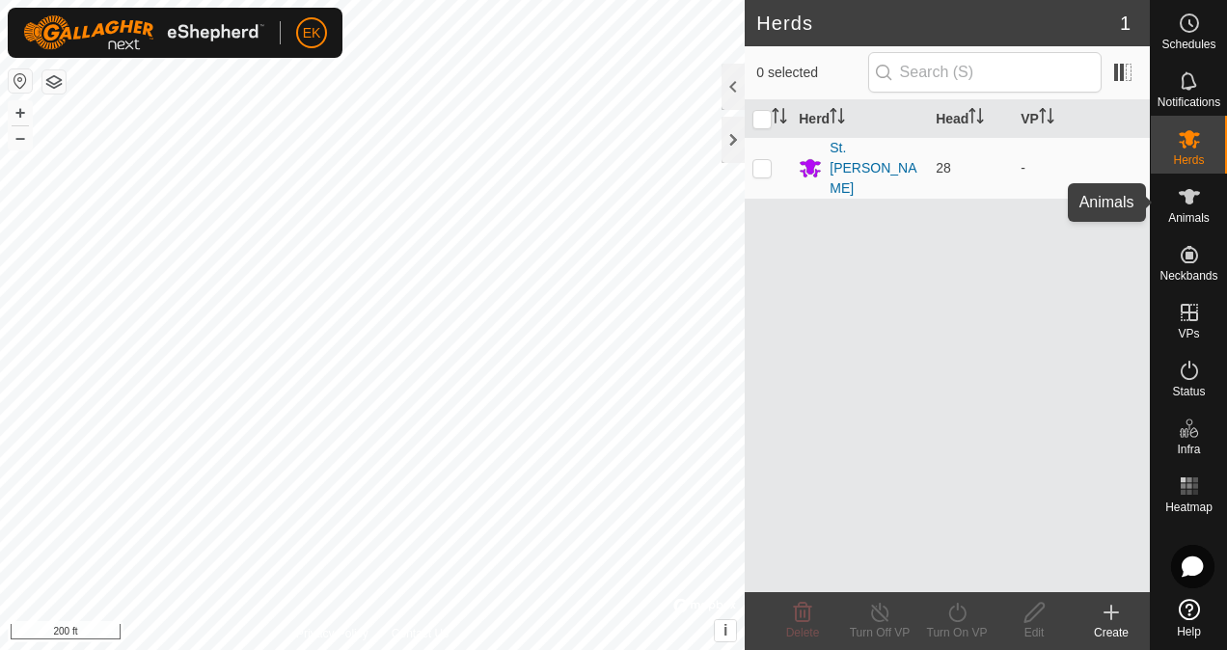
click at [1209, 214] on div "Animals" at bounding box center [1189, 203] width 76 height 58
